Goal: Task Accomplishment & Management: Complete application form

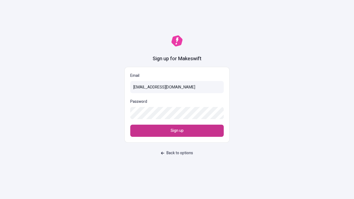
click at [177, 131] on span "Sign up" at bounding box center [176, 131] width 13 height 6
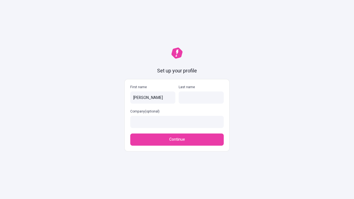
type input "[PERSON_NAME]"
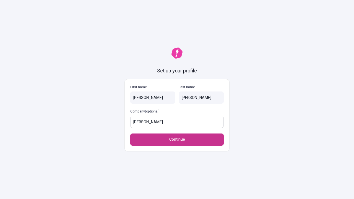
type input "[PERSON_NAME]"
click at [177, 136] on span "Continue" at bounding box center [177, 139] width 16 height 6
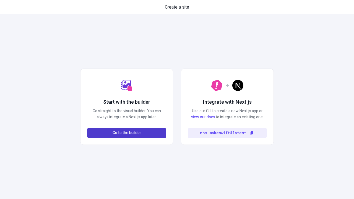
click at [127, 133] on span "Go to the builder" at bounding box center [126, 133] width 28 height 6
